Goal: Transaction & Acquisition: Register for event/course

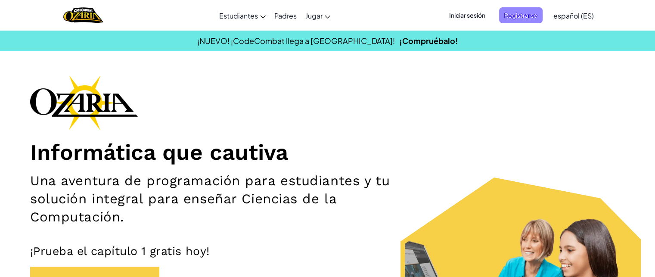
click at [508, 15] on font "Registrarse" at bounding box center [521, 15] width 33 height 8
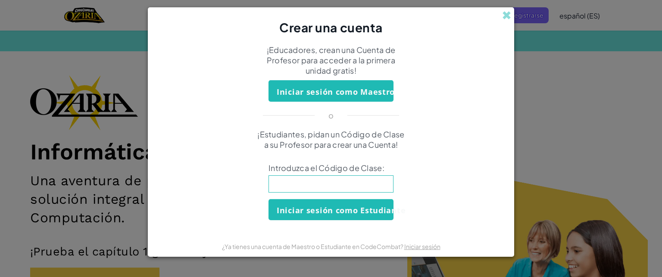
drag, startPoint x: 345, startPoint y: 174, endPoint x: 346, endPoint y: 182, distance: 7.9
click at [346, 182] on input at bounding box center [330, 183] width 125 height 17
type input "CarBookBack"
click at [345, 203] on button "Iniciar sesión como Estudiante" at bounding box center [330, 209] width 125 height 21
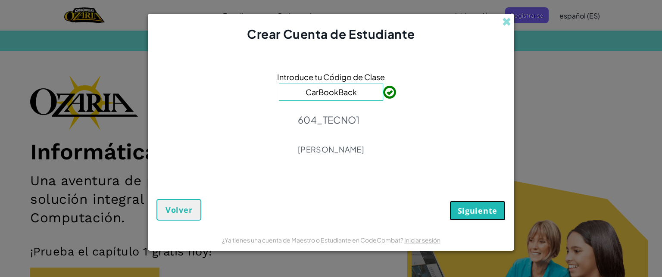
click at [480, 206] on font "Siguiente" at bounding box center [478, 211] width 40 height 10
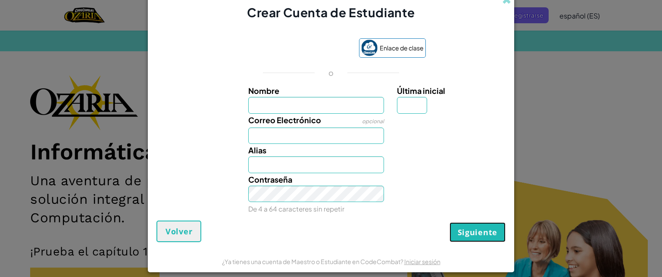
click at [472, 223] on button "Siguiente" at bounding box center [477, 232] width 56 height 20
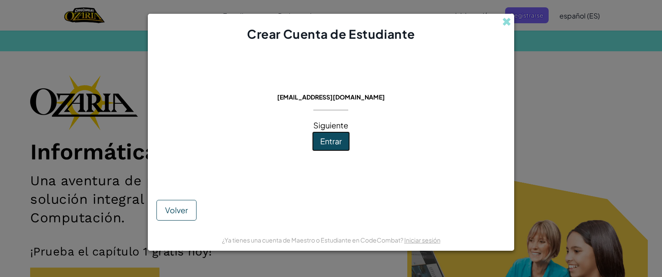
click at [333, 139] on font "Entrar" at bounding box center [331, 141] width 22 height 10
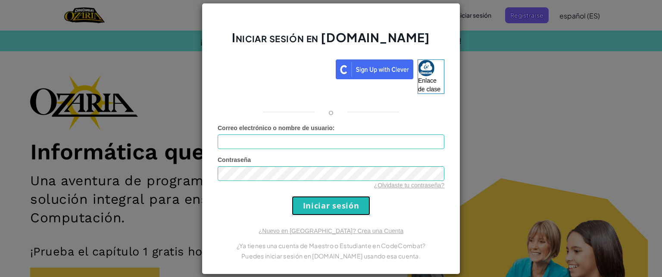
click at [314, 205] on input "Iniciar sesión" at bounding box center [331, 205] width 78 height 19
